Goal: Task Accomplishment & Management: Manage account settings

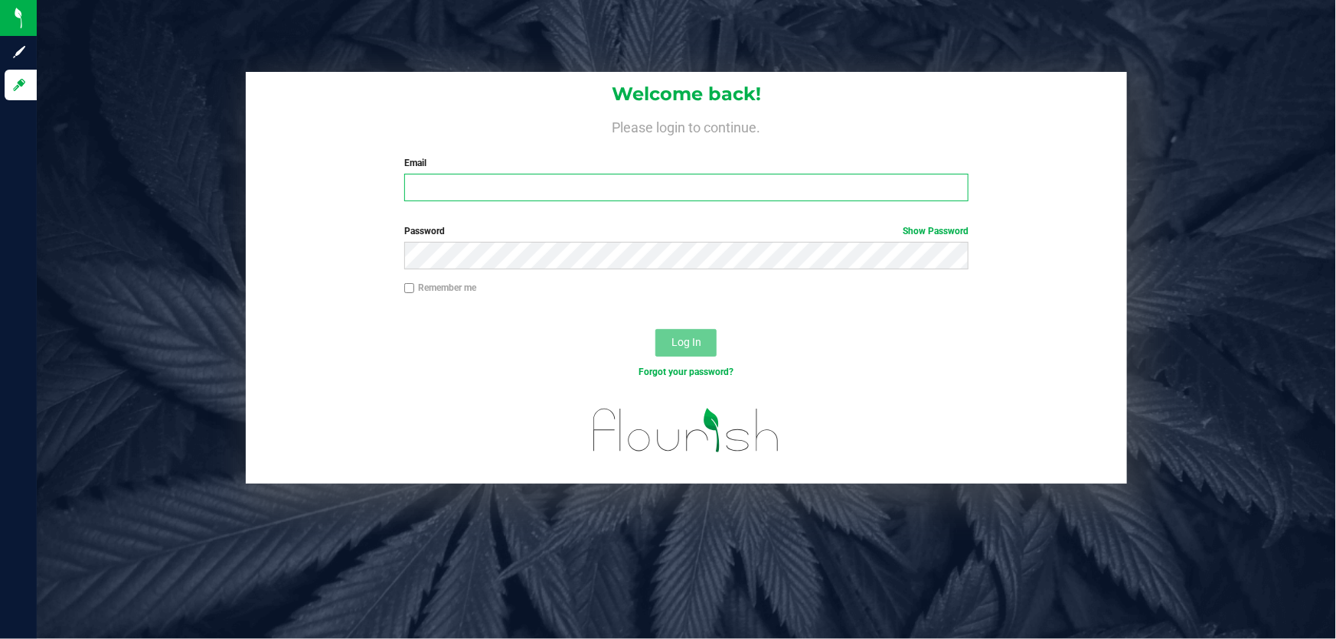
click at [438, 191] on input "Email" at bounding box center [686, 188] width 565 height 28
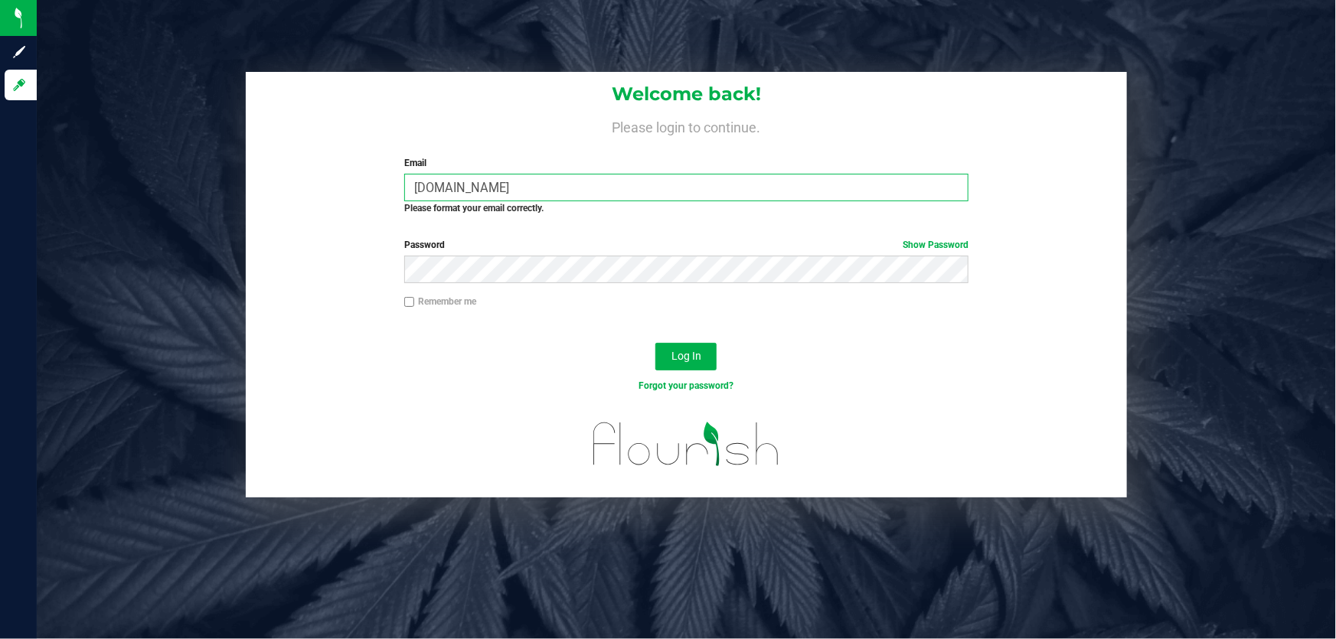
click at [456, 181] on input "alewis2liveparallel.com" at bounding box center [686, 188] width 565 height 28
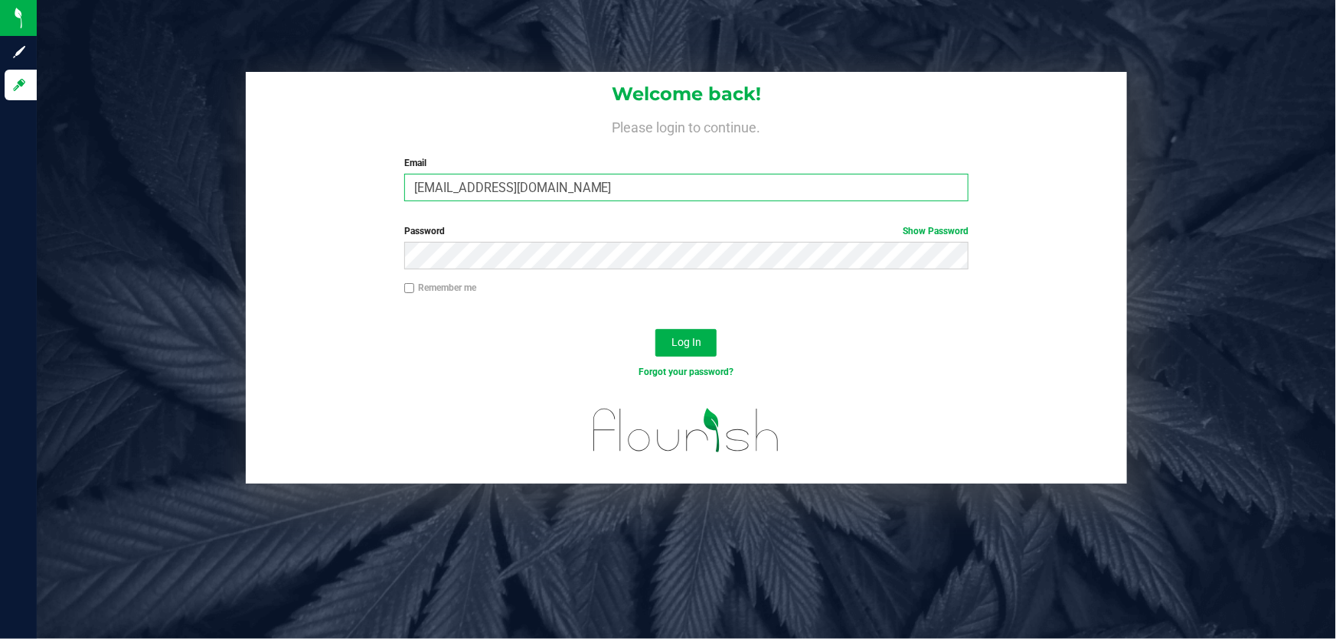
type input "alewis@liveparallel.com"
click at [656, 329] on button "Log In" at bounding box center [686, 343] width 61 height 28
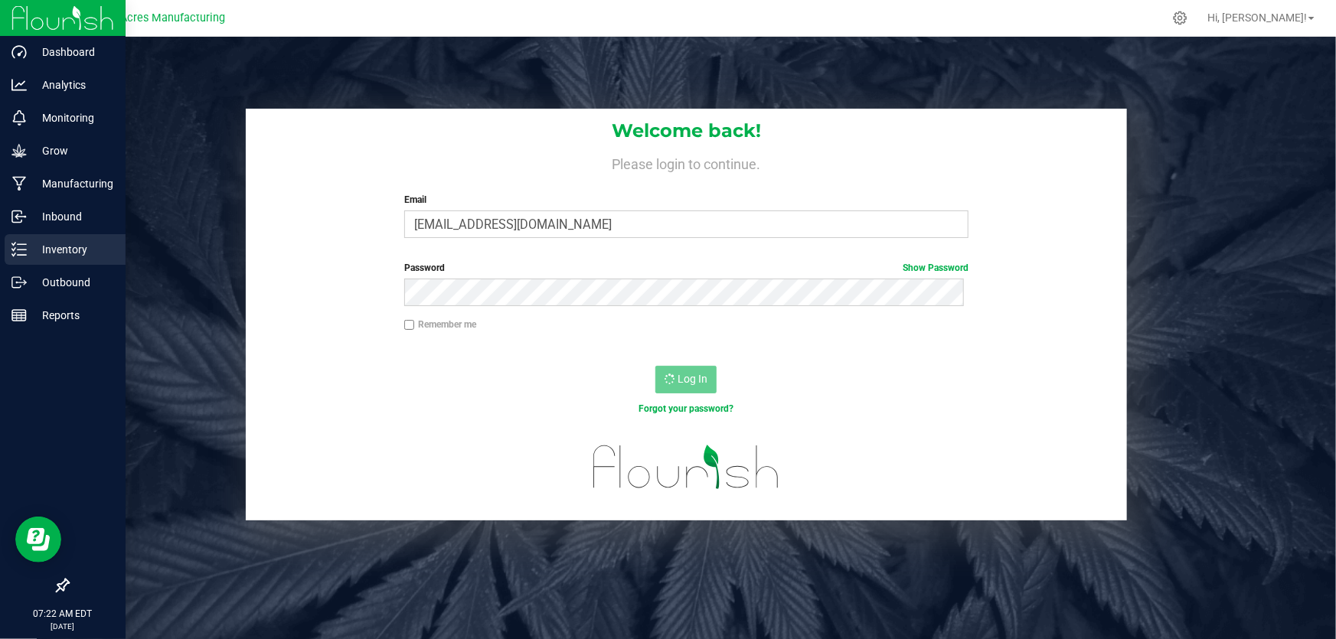
click at [18, 250] on line at bounding box center [22, 250] width 8 height 0
